Goal: Check status: Check status

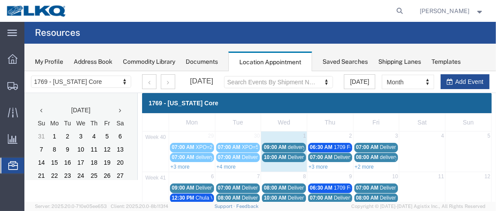
click at [425, 32] on agx-page-header "Resources" at bounding box center [260, 33] width 472 height 22
click at [406, 10] on icon at bounding box center [400, 11] width 12 height 12
paste input "56984307"
type input "56984307"
click at [406, 10] on icon at bounding box center [400, 11] width 12 height 12
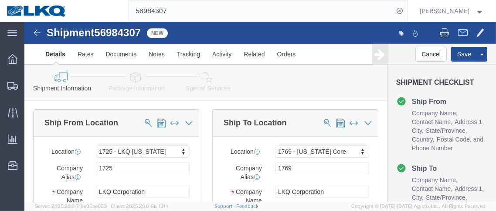
select select "27602"
select select "28716"
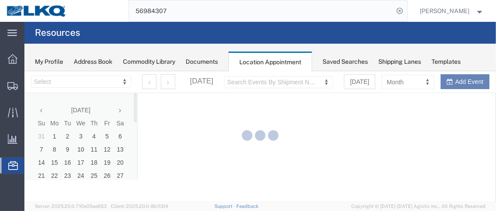
select select "28716"
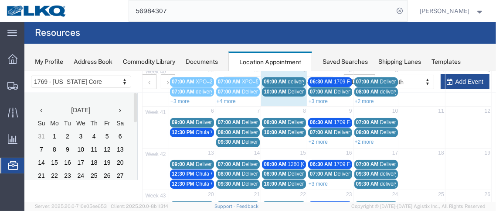
scroll to position [67, 0]
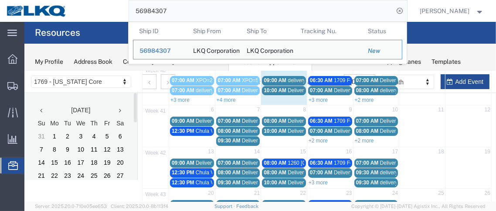
click at [287, 79] on span "delivery 56951755" at bounding box center [308, 80] width 42 height 6
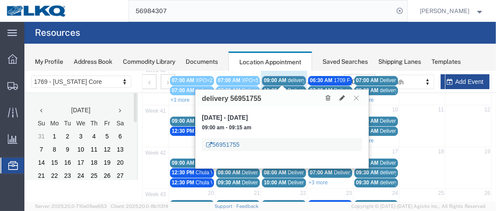
click at [220, 144] on link "56951755" at bounding box center [222, 144] width 33 height 9
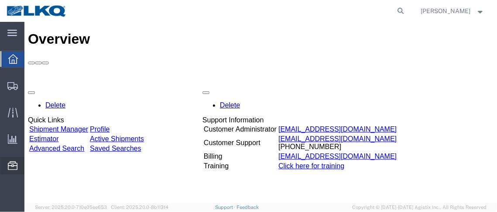
click at [0, 0] on span "Location Appointment" at bounding box center [0, 0] width 0 height 0
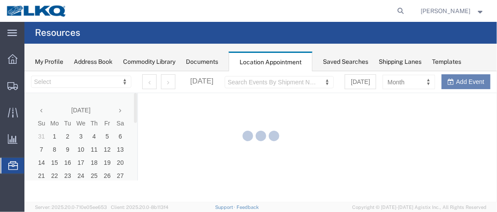
select select "28716"
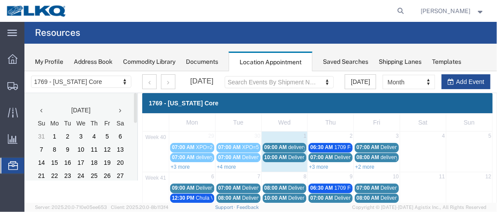
click at [282, 155] on span "10:00 AM" at bounding box center [275, 157] width 23 height 6
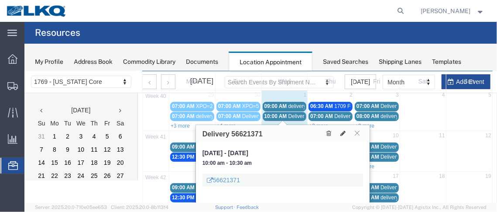
scroll to position [86, 0]
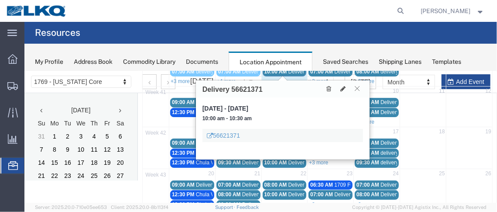
click at [356, 87] on icon at bounding box center [356, 87] width 5 height 5
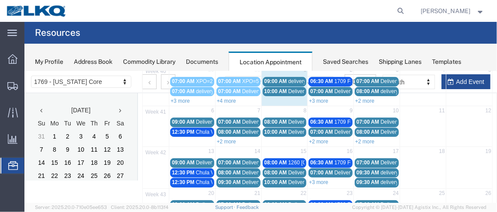
scroll to position [58, 0]
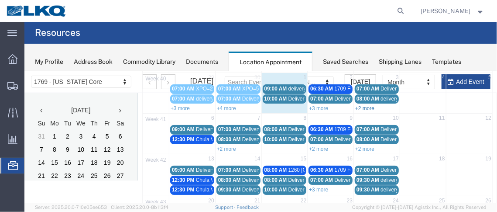
click at [362, 106] on link "+2 more" at bounding box center [364, 108] width 19 height 6
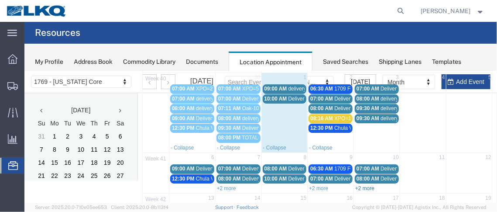
click at [358, 185] on link "+2 more" at bounding box center [364, 188] width 19 height 6
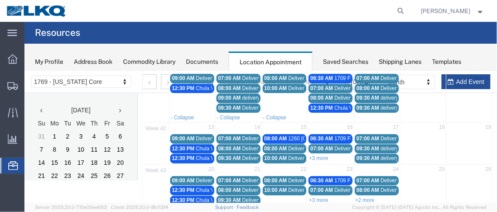
scroll to position [166, 0]
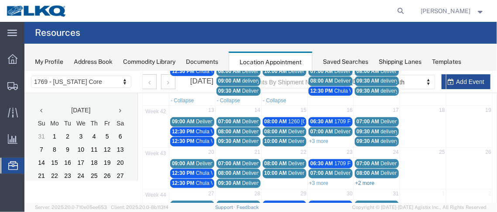
click at [362, 179] on link "+2 more" at bounding box center [364, 182] width 19 height 6
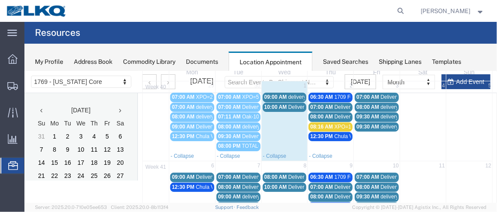
scroll to position [43, 0]
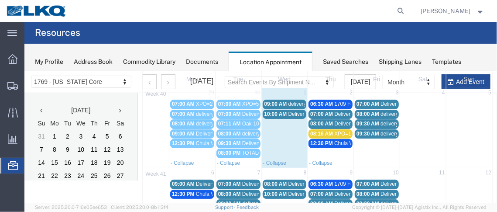
click at [359, 121] on span "09:30 AM" at bounding box center [367, 123] width 23 height 6
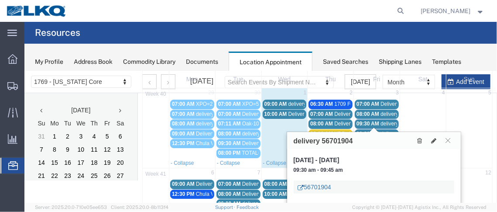
click at [309, 185] on link "56701904" at bounding box center [314, 186] width 33 height 9
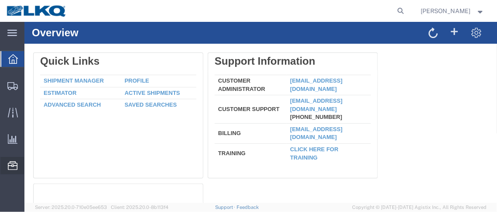
click at [0, 0] on span "Location Appointment" at bounding box center [0, 0] width 0 height 0
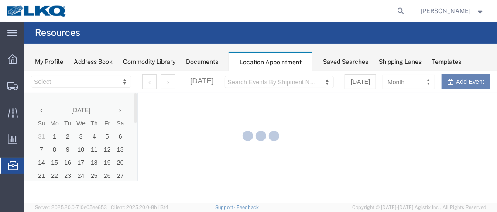
select select "28716"
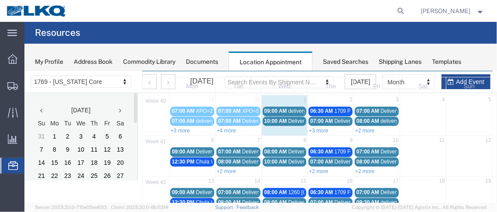
scroll to position [34, 0]
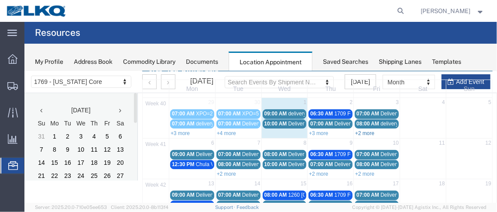
click at [357, 130] on link "+2 more" at bounding box center [364, 133] width 19 height 6
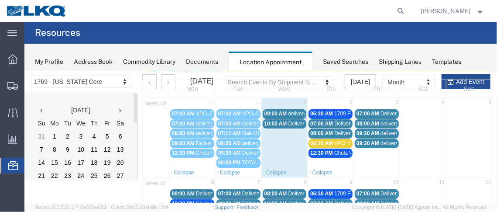
click at [357, 142] on span "09:30 AM" at bounding box center [367, 143] width 23 height 6
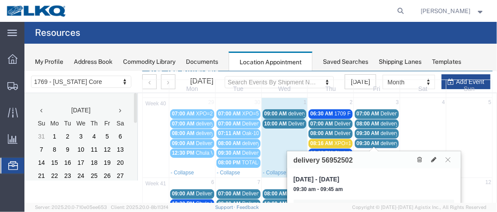
click at [363, 131] on span "09:30 AM" at bounding box center [367, 133] width 23 height 6
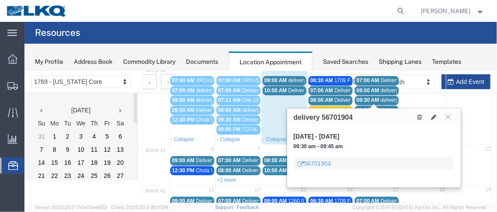
scroll to position [49, 0]
